Goal: Find specific page/section: Find specific page/section

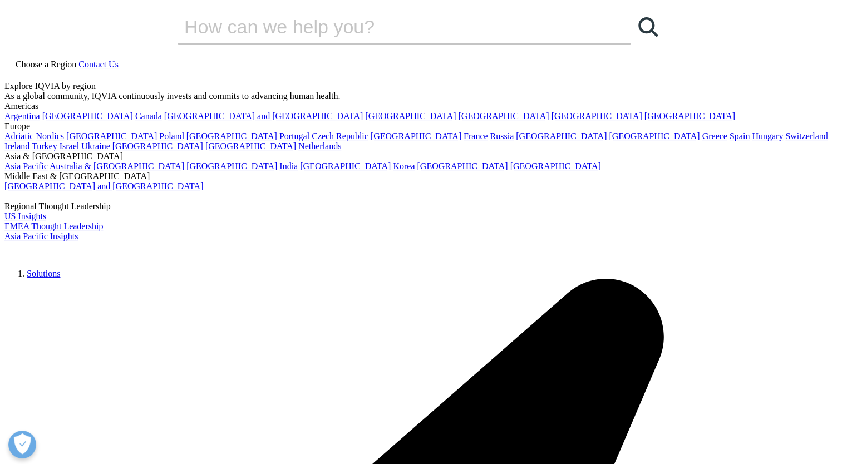
click at [517, 58] on div "Choose a Region Contact Us" at bounding box center [420, 69] width 833 height 23
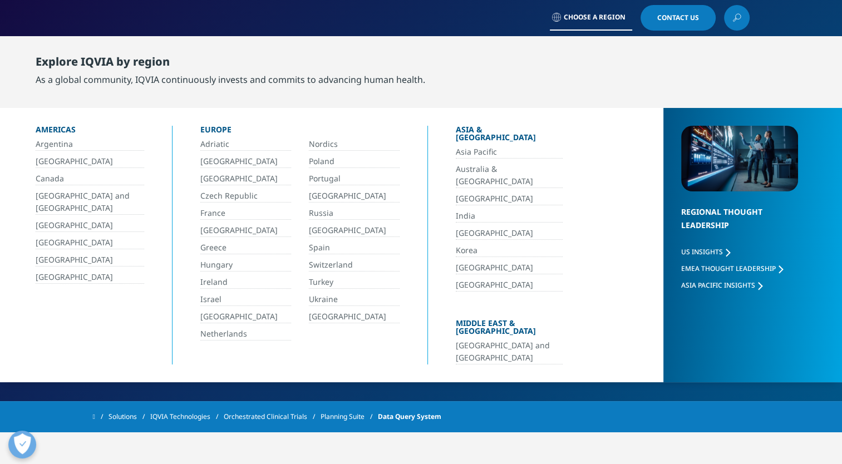
scroll to position [167, 0]
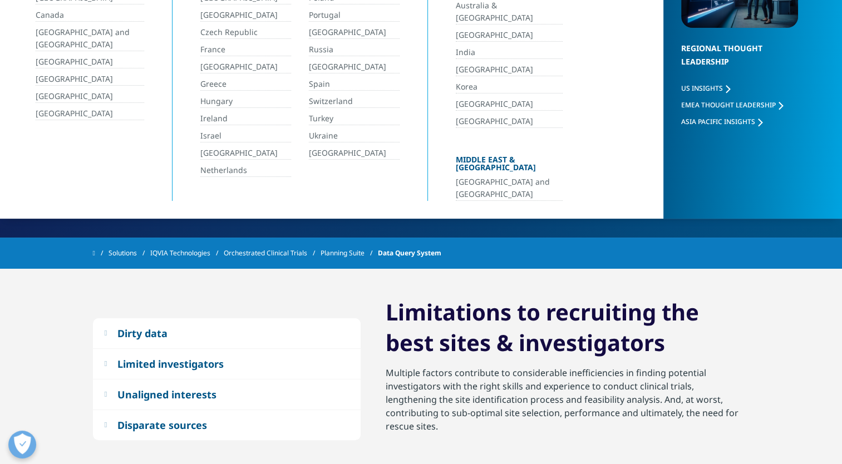
click at [354, 215] on section "Data Query System Rapidly identify the right sites & investigators Data Query S…" at bounding box center [421, 35] width 842 height 405
click at [403, 257] on span "Data Query System" at bounding box center [409, 253] width 63 height 20
click at [417, 233] on section "Data Query System Rapidly identify the right sites & investigators Data Query S…" at bounding box center [421, 35] width 842 height 405
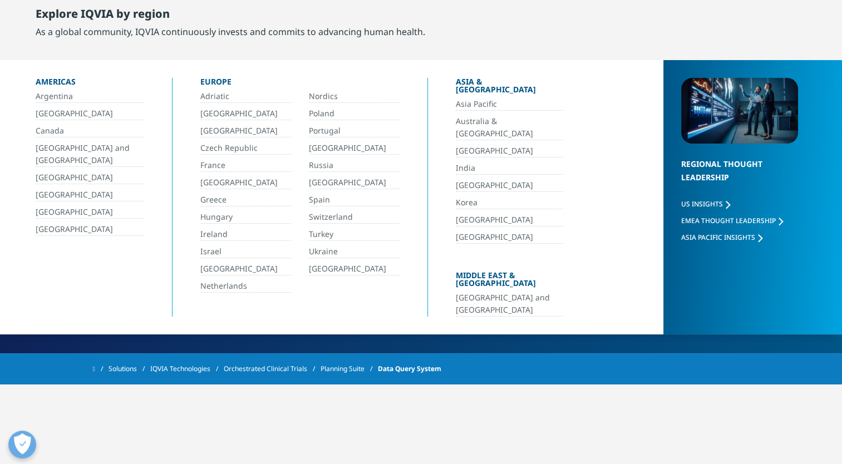
scroll to position [0, 0]
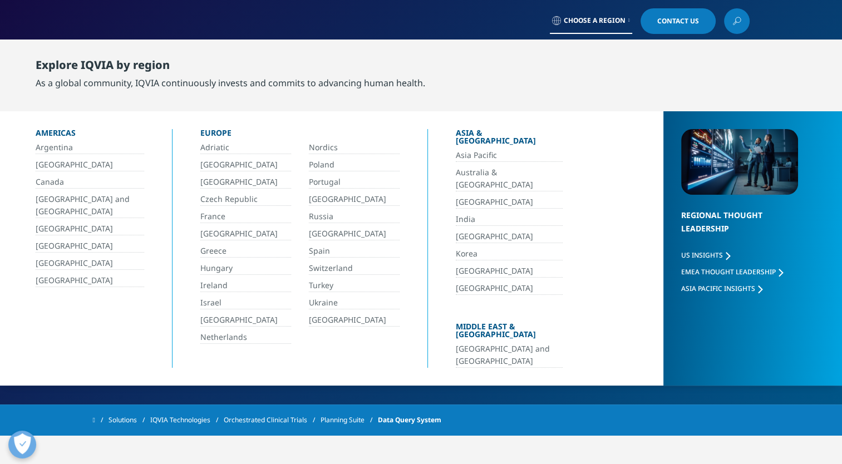
click at [67, 277] on link "[GEOGRAPHIC_DATA]" at bounding box center [90, 280] width 109 height 13
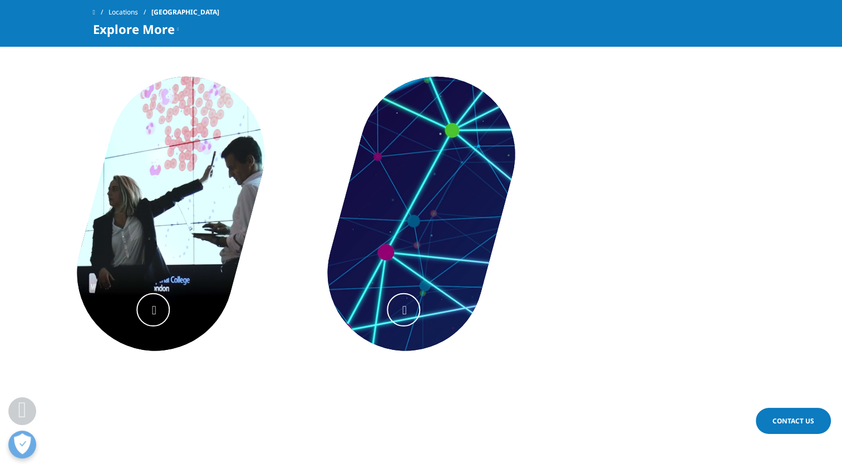
scroll to position [602, 0]
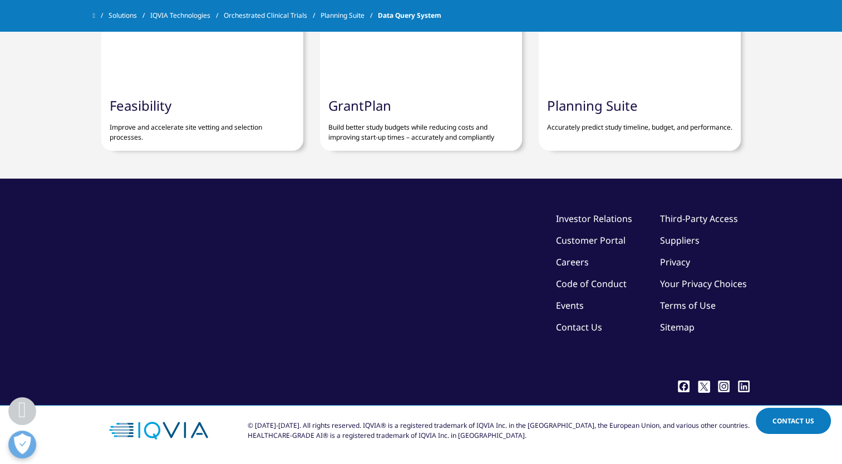
scroll to position [2281, 0]
